Goal: Task Accomplishment & Management: Manage account settings

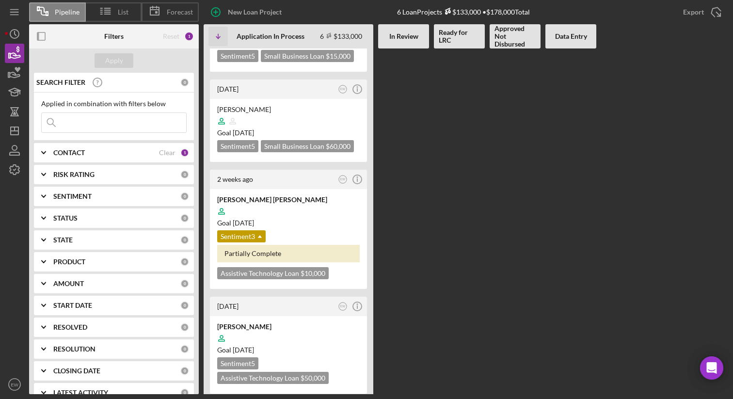
scroll to position [256, 0]
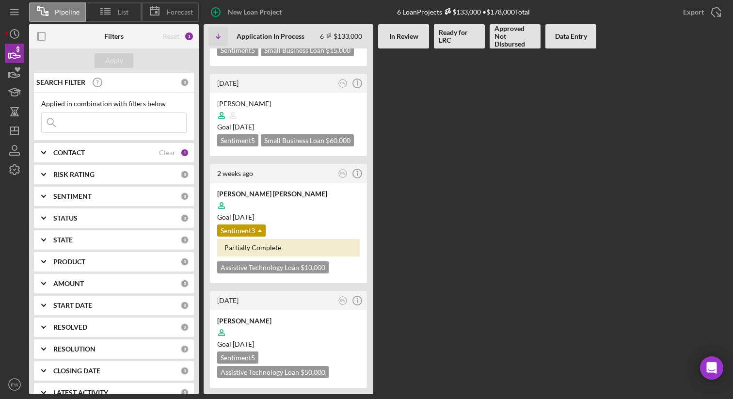
click at [204, 2] on button "New Loan Project" at bounding box center [248, 11] width 88 height 19
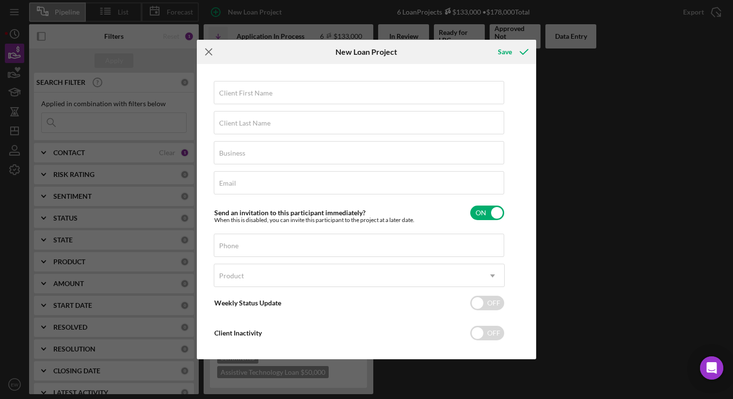
click at [206, 56] on icon "Icon/Menu Close" at bounding box center [209, 52] width 24 height 24
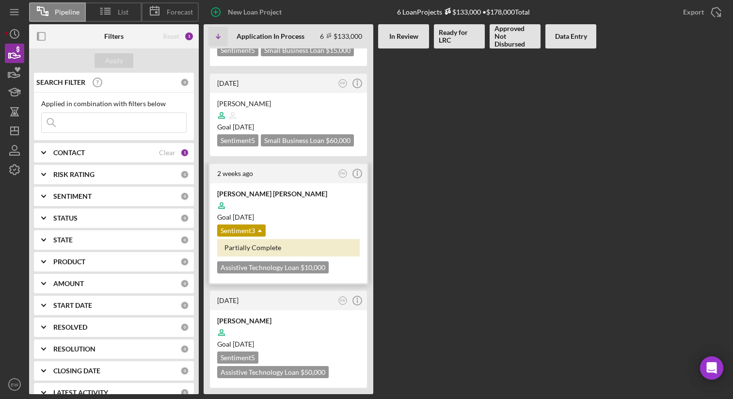
click at [295, 201] on div at bounding box center [288, 205] width 143 height 18
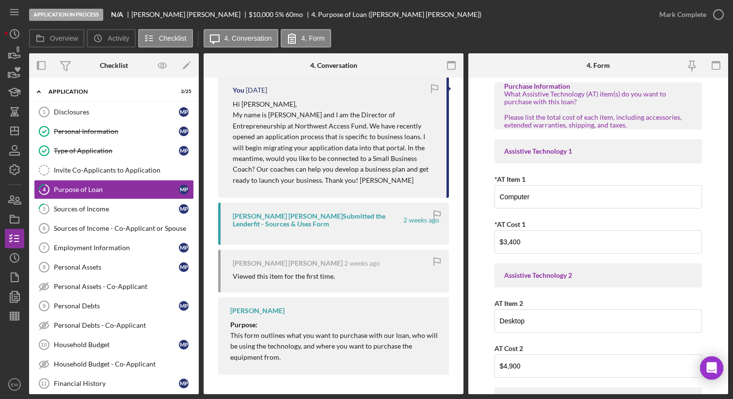
scroll to position [191, 0]
